Goal: Transaction & Acquisition: Purchase product/service

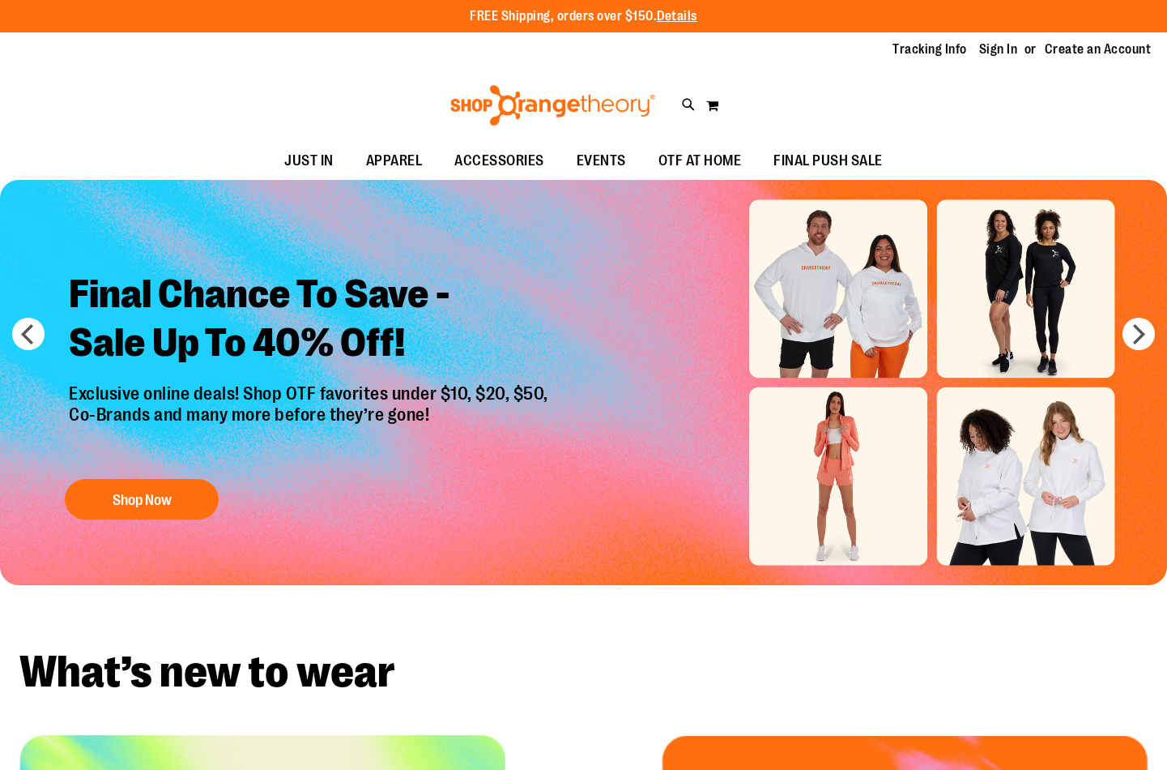
drag, startPoint x: 0, startPoint y: 0, endPoint x: 1004, endPoint y: 41, distance: 1004.5
click at [1004, 41] on link "Sign In" at bounding box center [998, 50] width 39 height 18
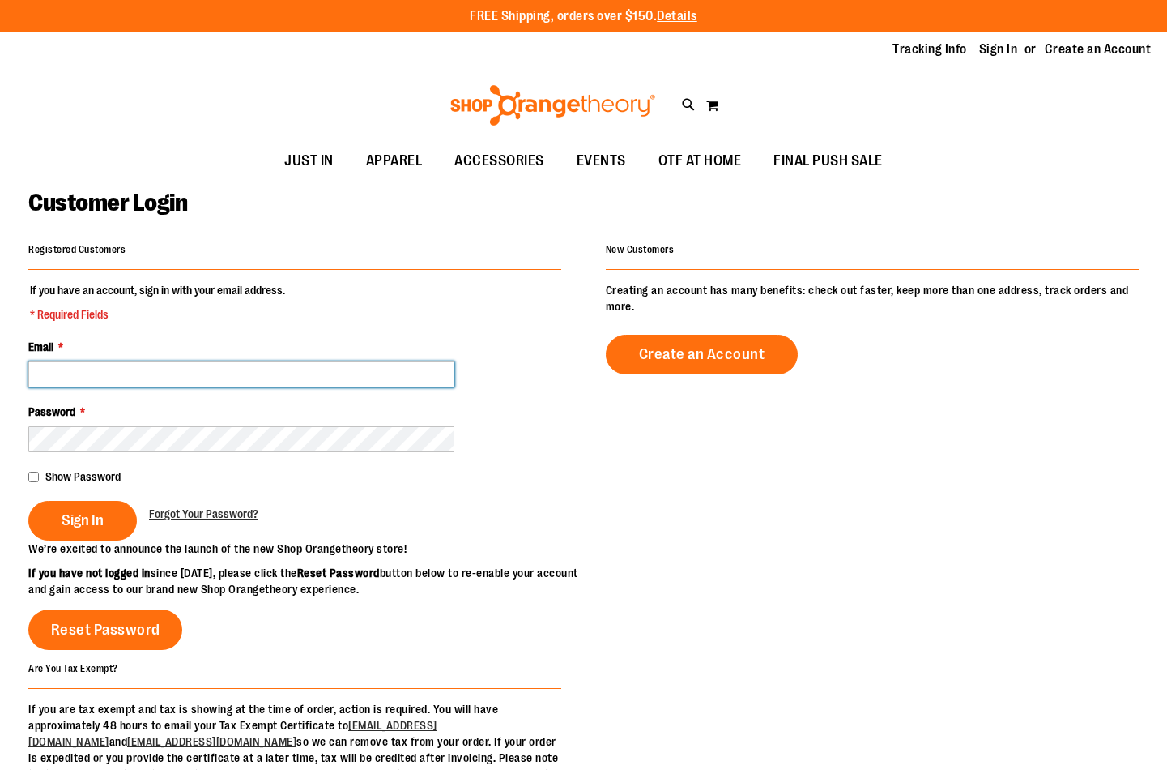
click at [71, 381] on input "Email *" at bounding box center [241, 374] width 426 height 26
type input "**********"
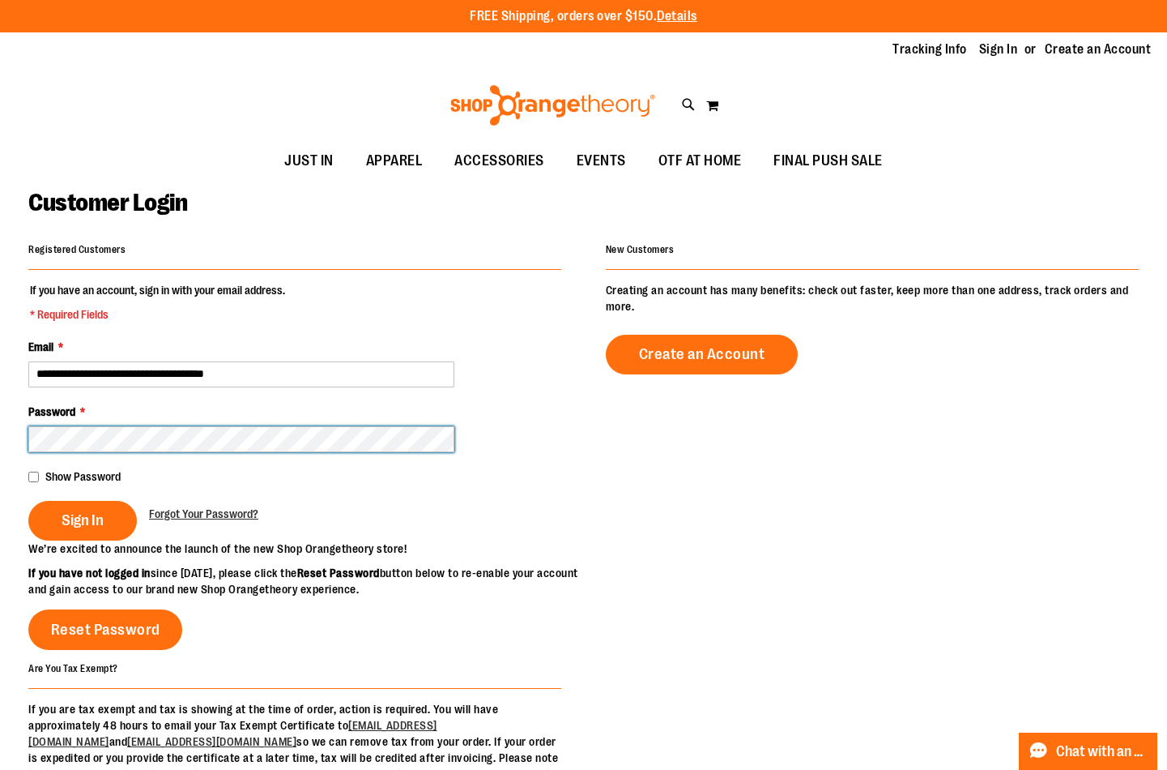
click at [28, 501] on button "Sign In" at bounding box center [82, 521] width 109 height 40
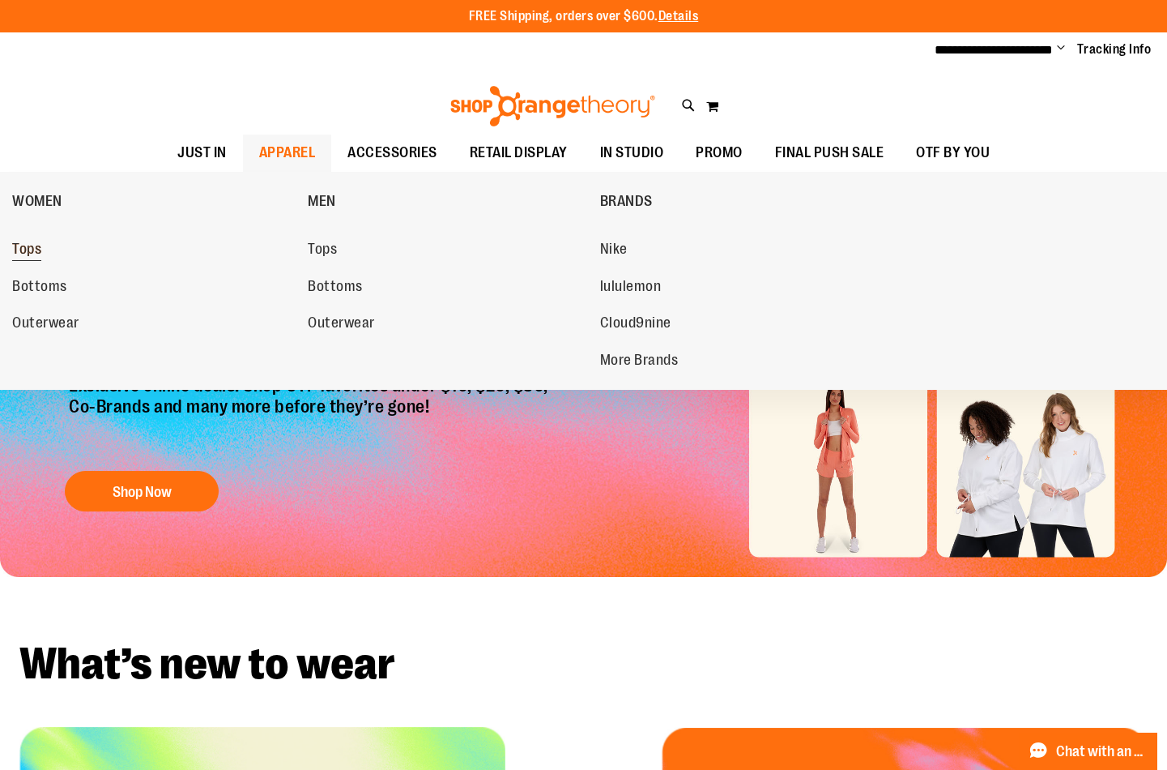
click at [22, 253] on span "Tops" at bounding box center [26, 251] width 29 height 20
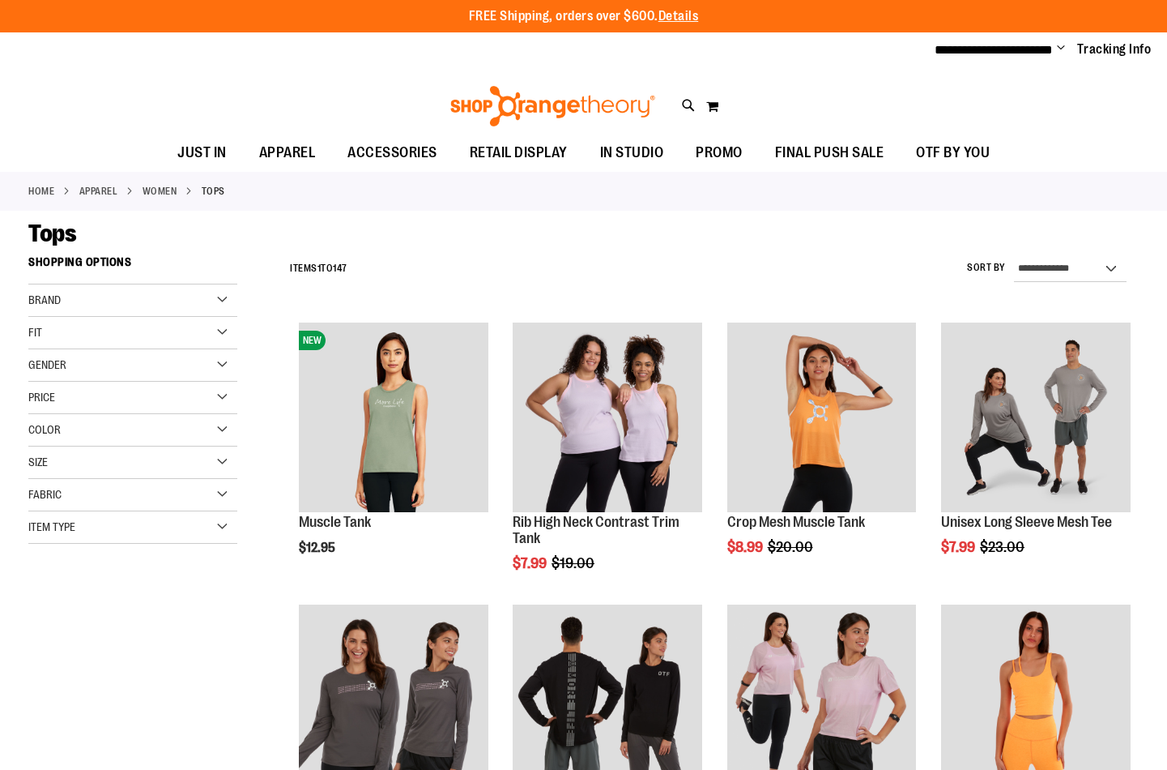
click at [134, 326] on div "Fit" at bounding box center [132, 333] width 209 height 32
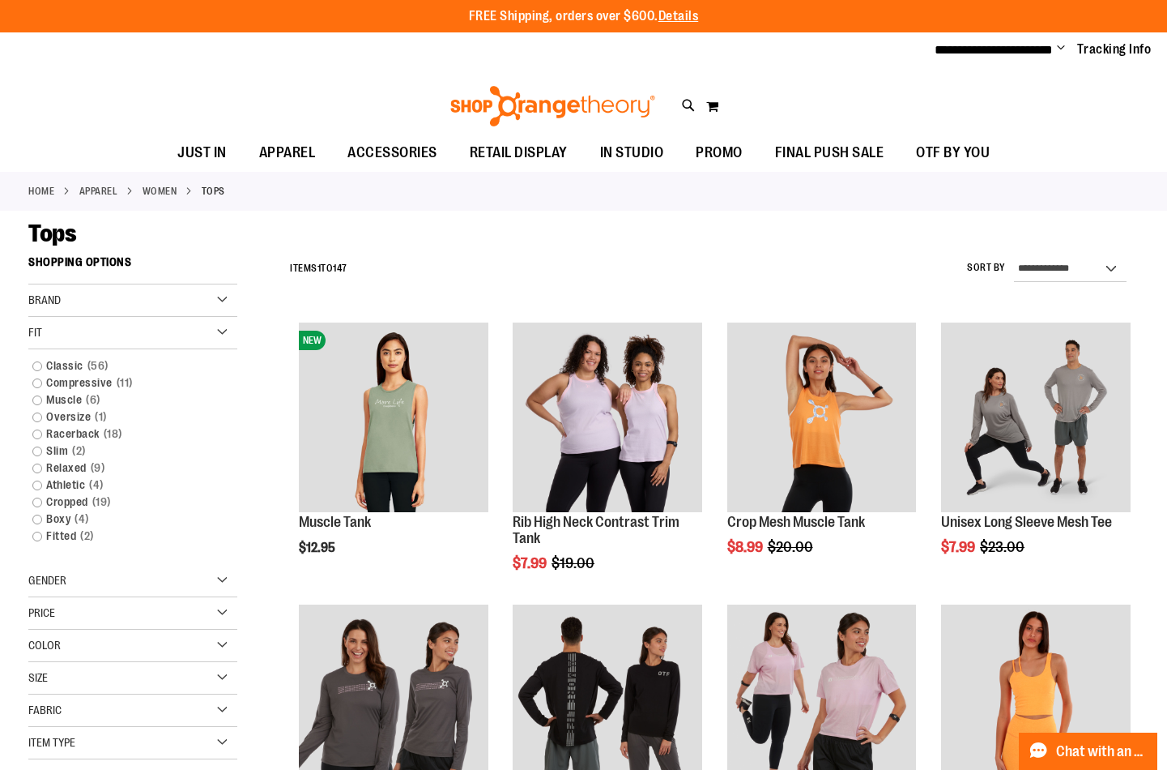
click at [133, 326] on div "Fit" at bounding box center [132, 333] width 209 height 32
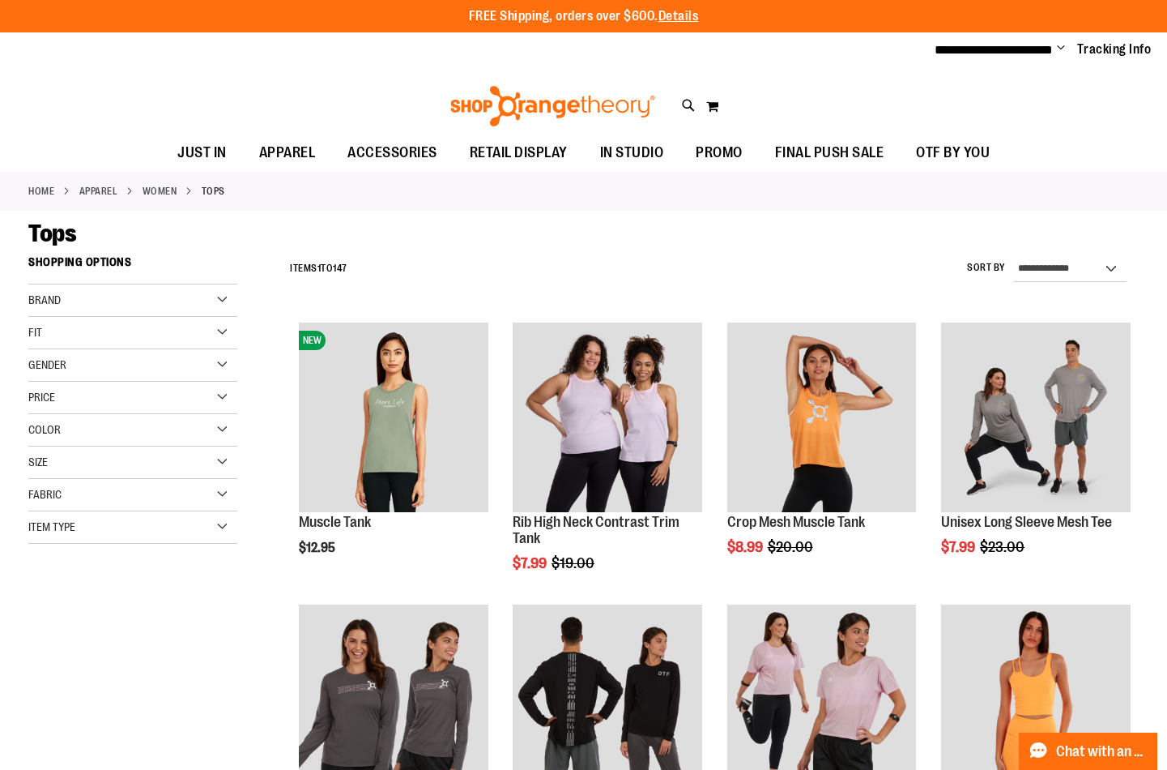
click at [151, 522] on div "Item Type" at bounding box center [132, 527] width 209 height 32
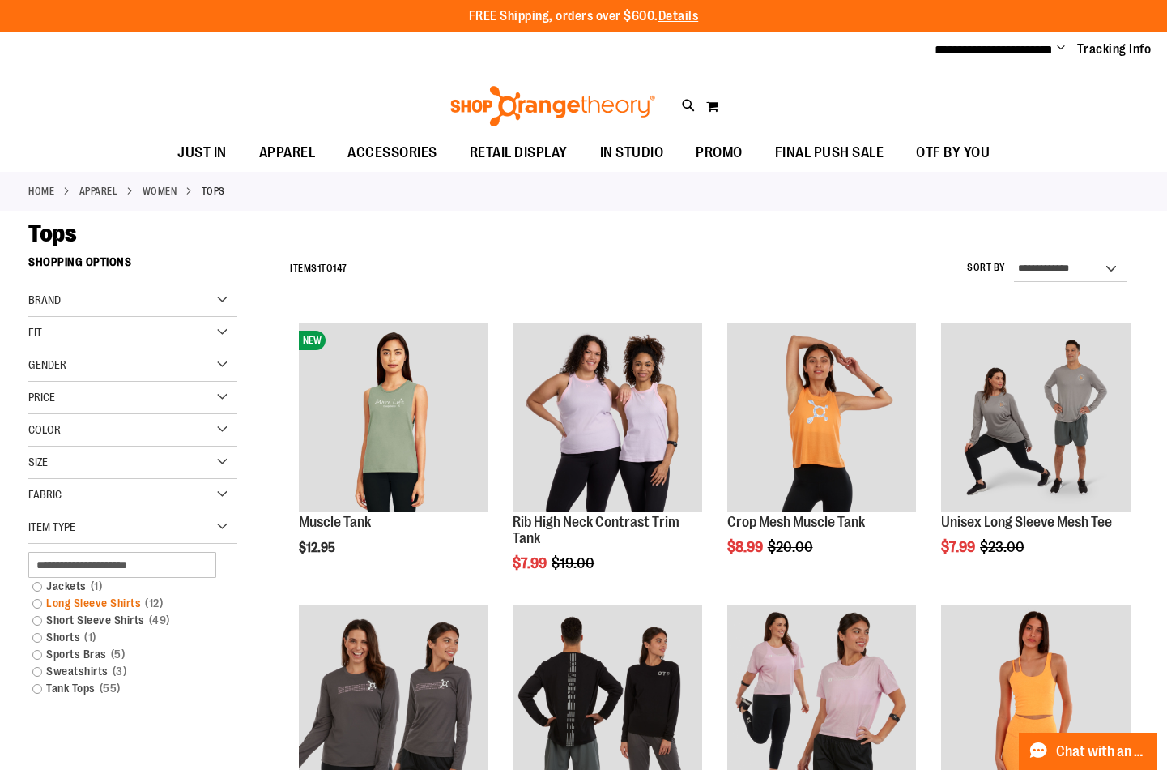
click at [125, 598] on link "Long Sleeve Shirts 12 items" at bounding box center [124, 603] width 201 height 17
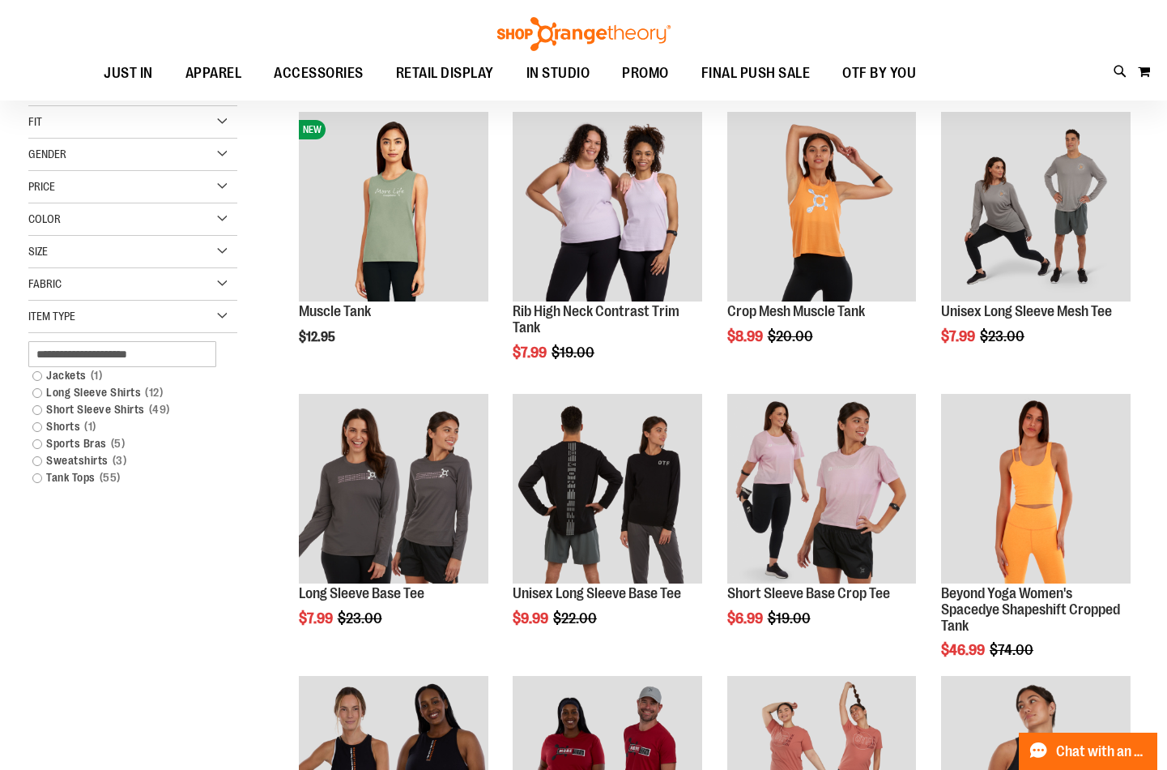
scroll to position [247, 0]
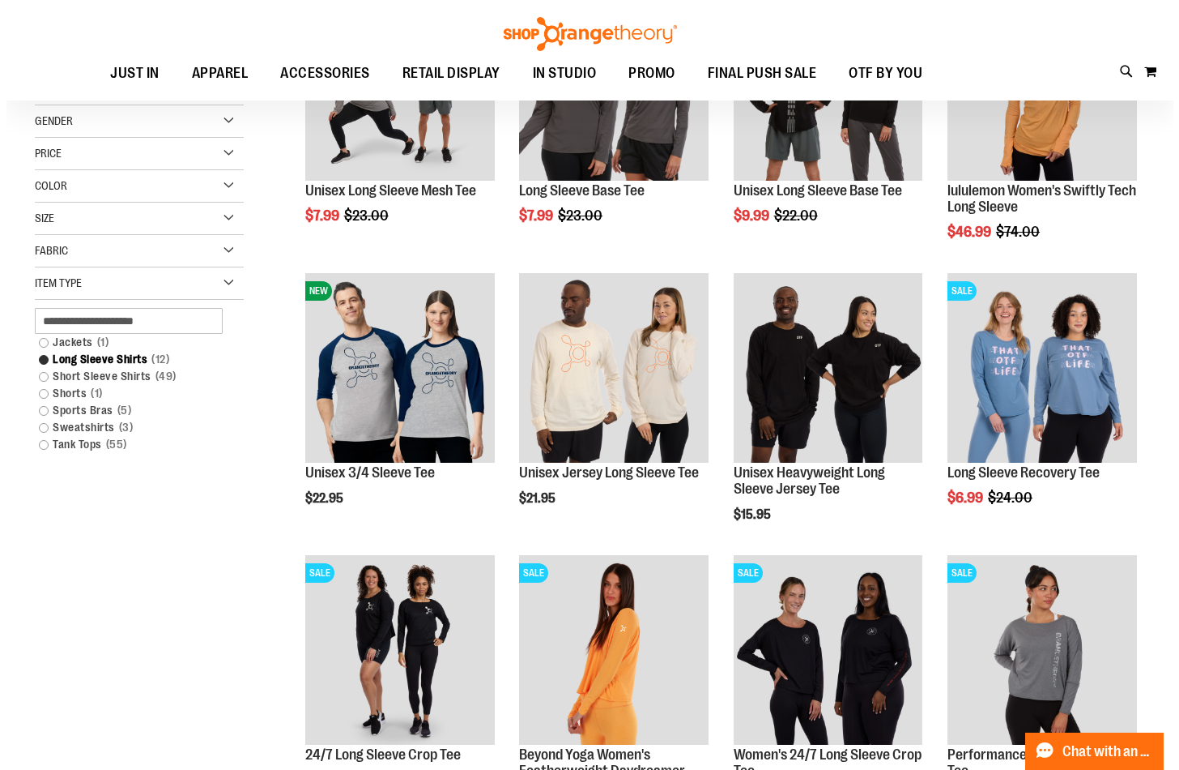
scroll to position [164, 0]
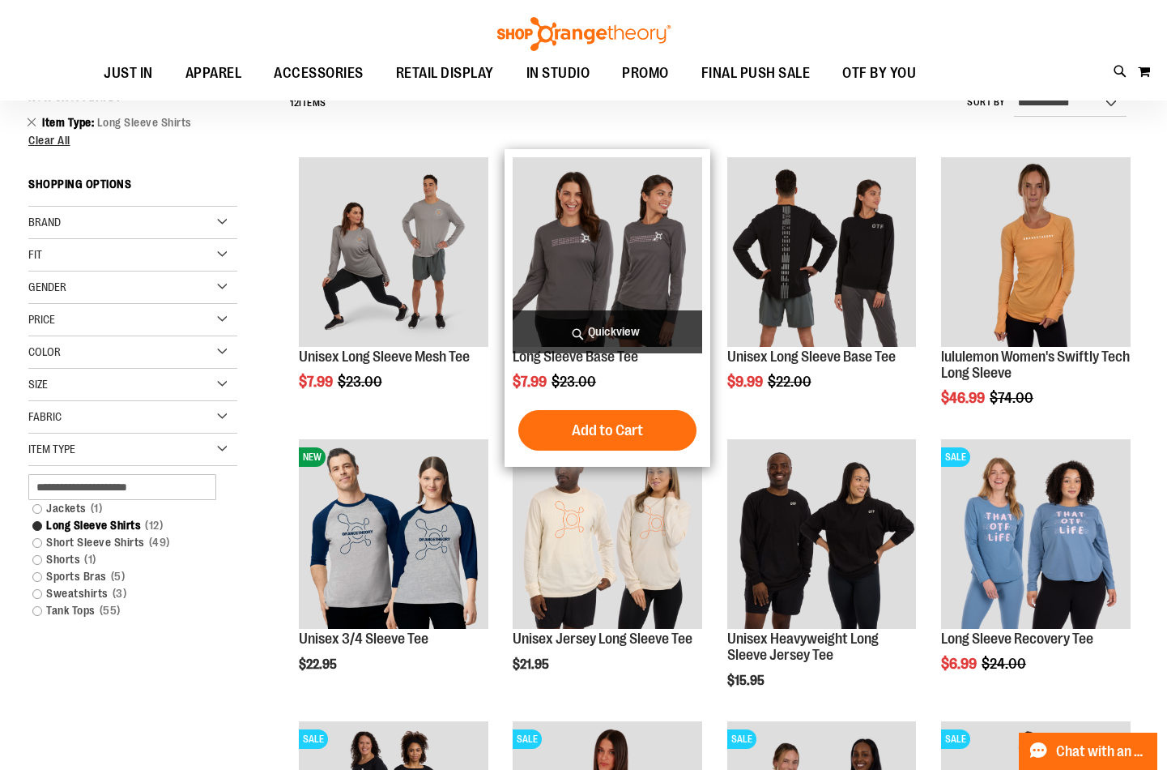
click at [610, 330] on span "Quickview" at bounding box center [608, 331] width 190 height 43
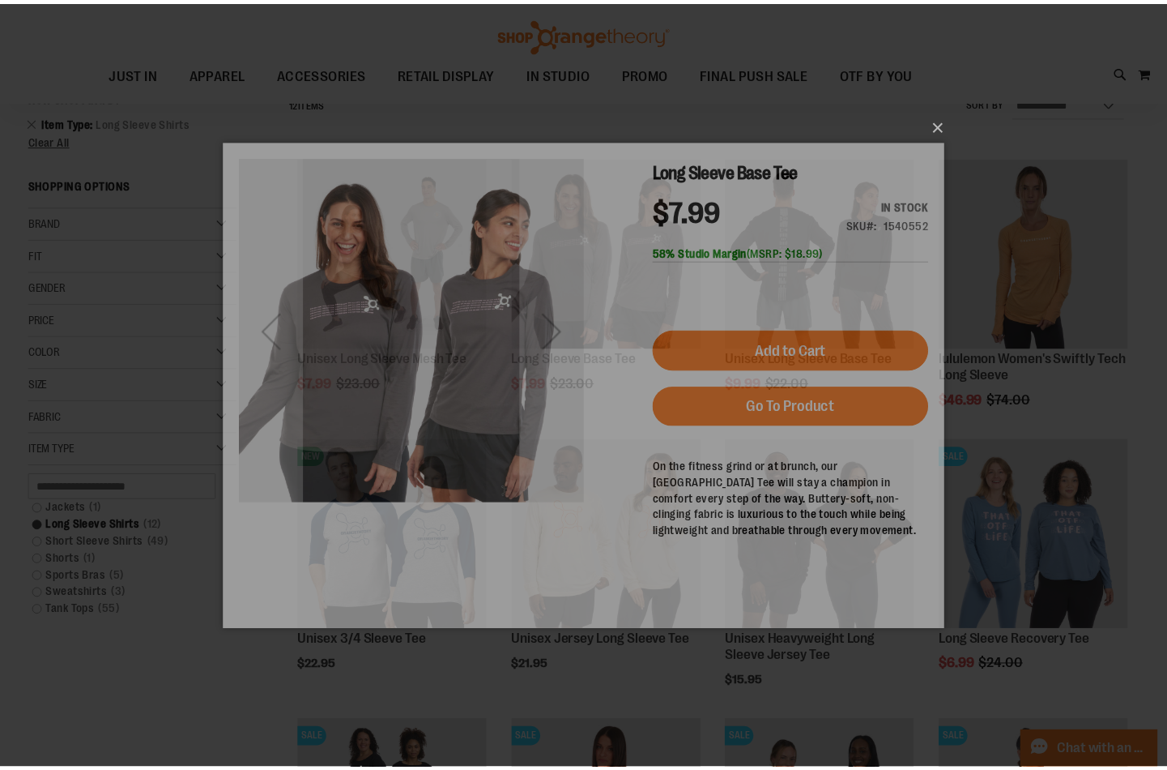
scroll to position [0, 0]
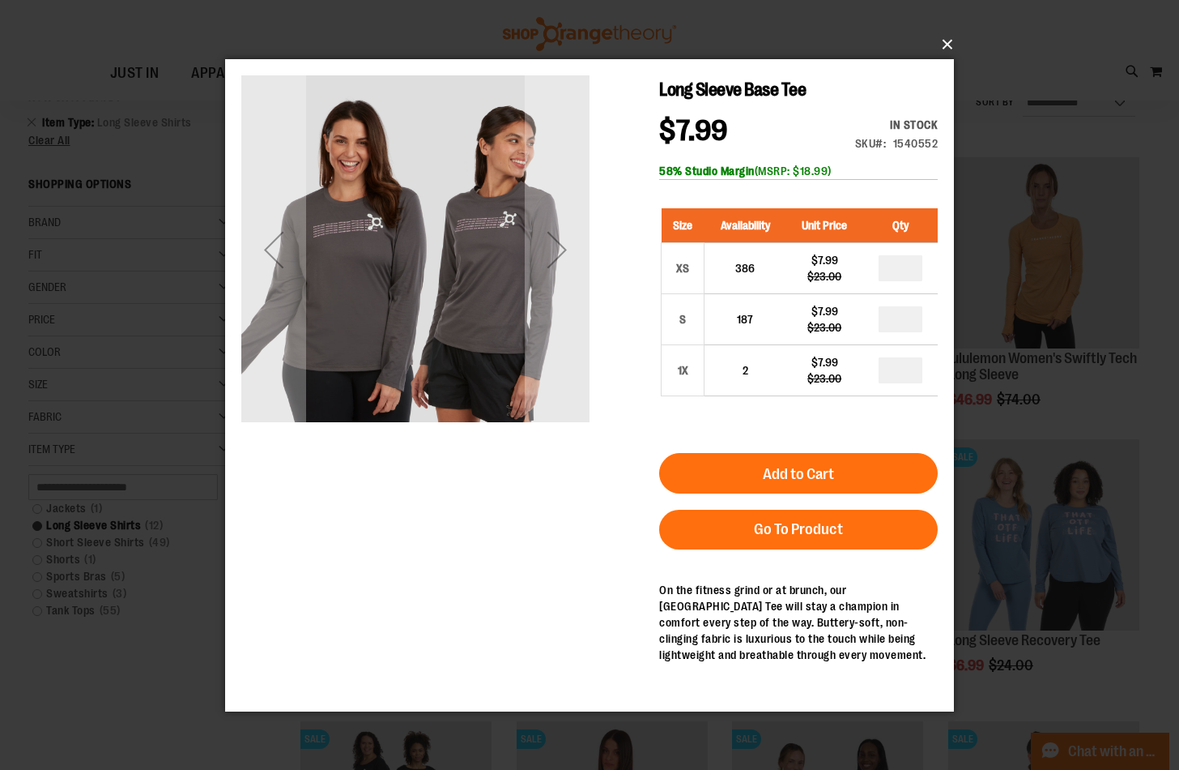
click at [950, 41] on button "×" at bounding box center [594, 45] width 729 height 36
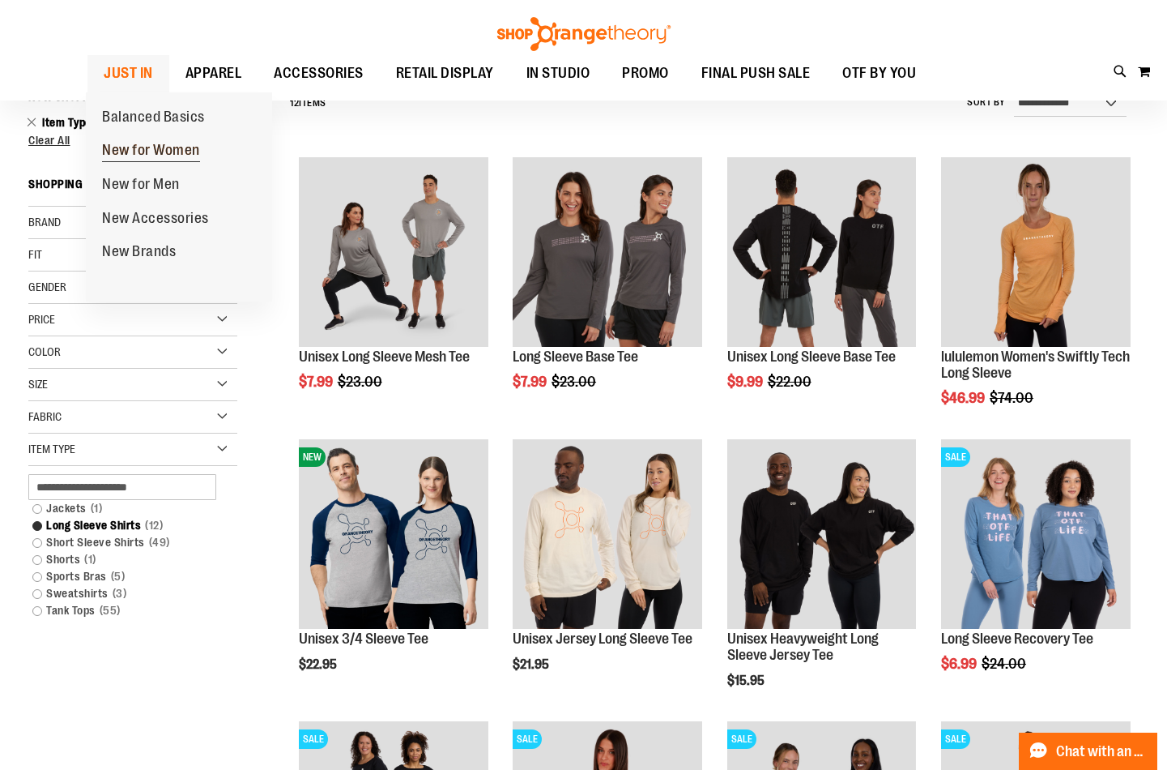
click at [122, 154] on span "New for Women" at bounding box center [151, 152] width 98 height 20
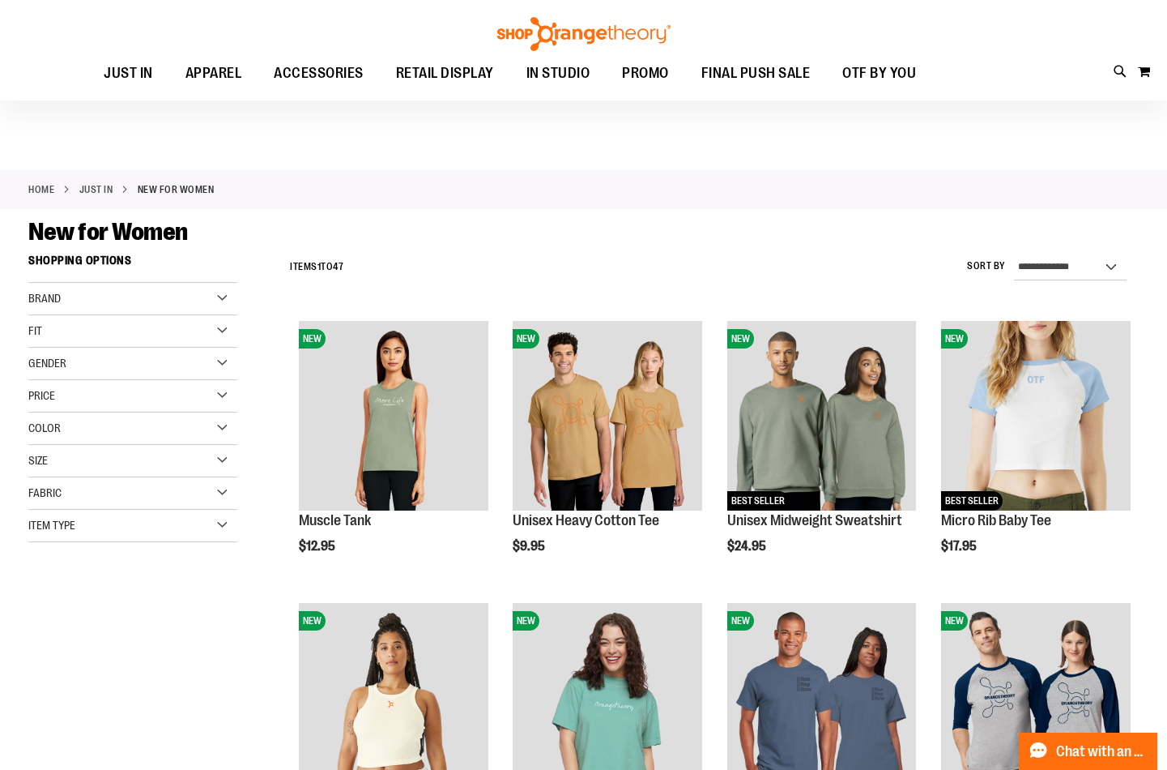
scroll to position [161, 0]
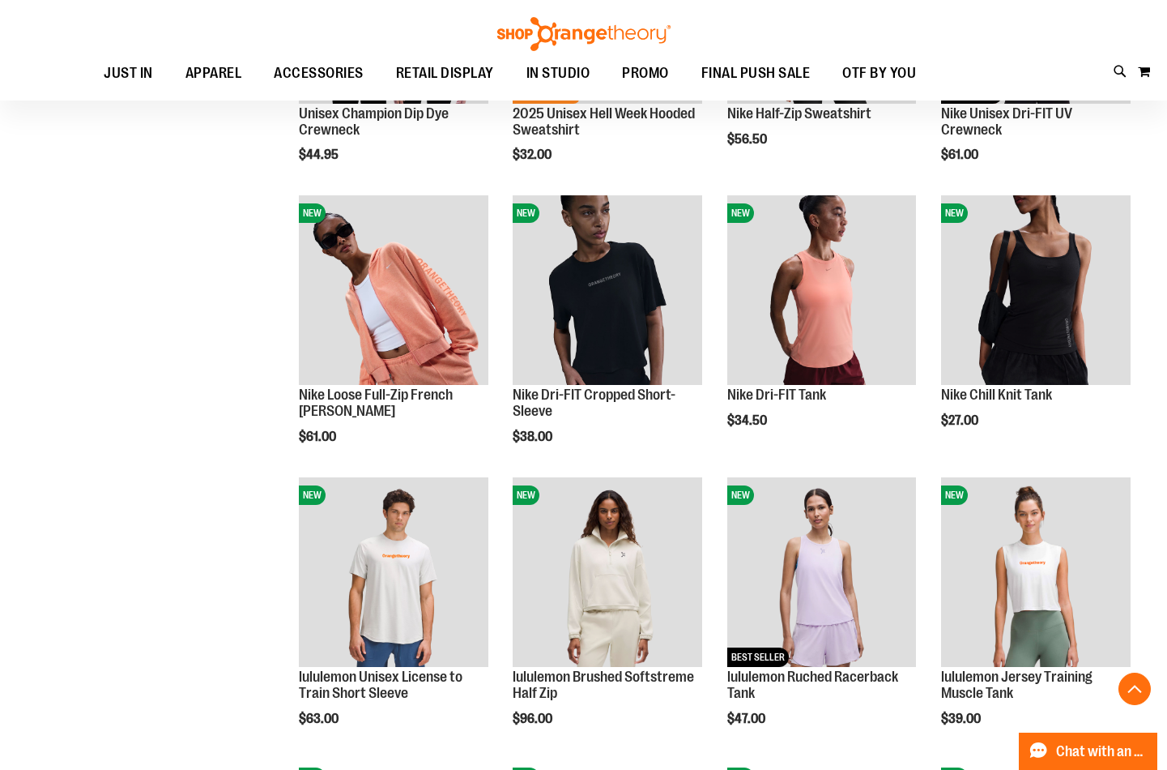
scroll to position [971, 0]
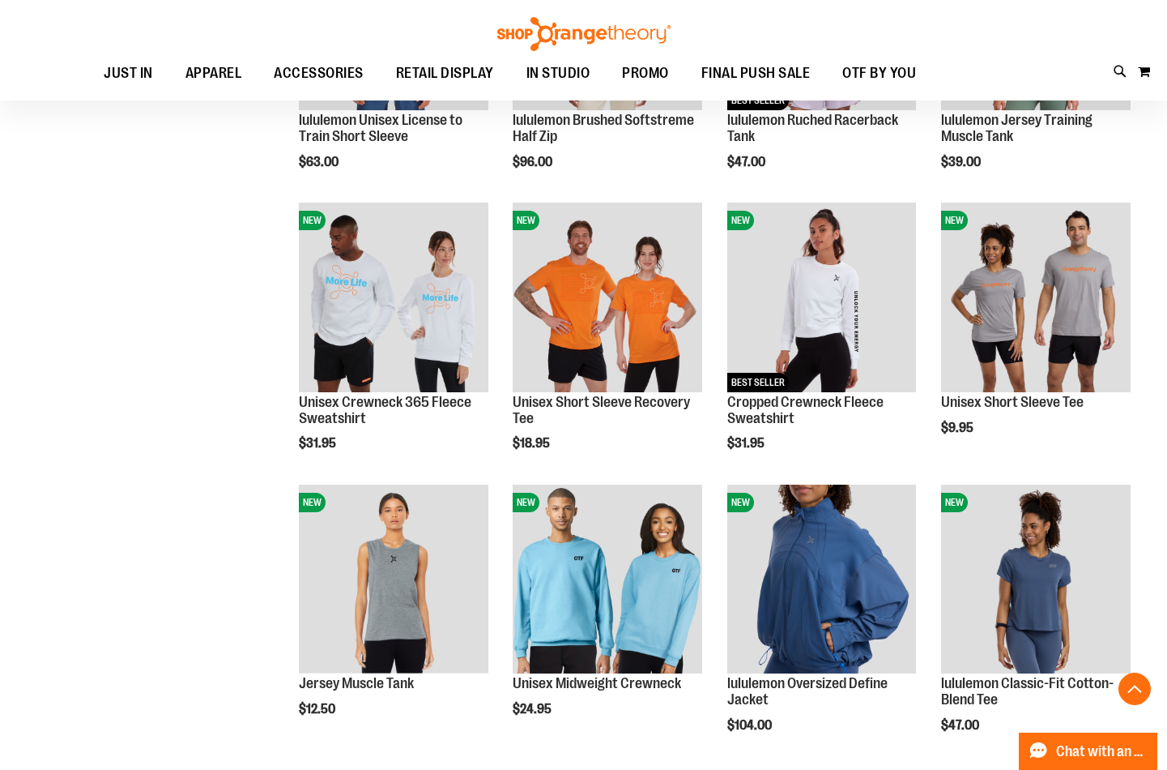
scroll to position [1538, 0]
